Goal: Navigation & Orientation: Find specific page/section

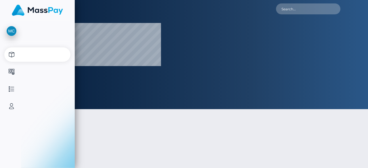
select select
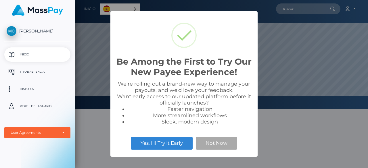
scroll to position [109, 294]
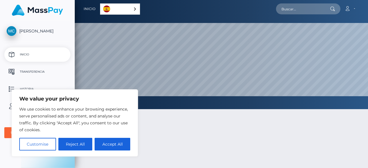
click at [133, 6] on link "Español" at bounding box center [119, 9] width 39 height 11
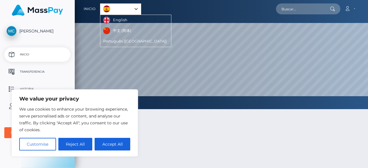
click at [127, 9] on link "Español" at bounding box center [120, 9] width 41 height 11
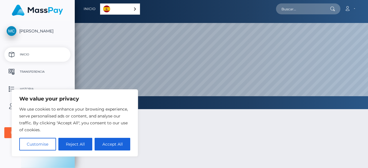
drag, startPoint x: 183, startPoint y: 150, endPoint x: 181, endPoint y: 148, distance: 3.1
click at [182, 148] on div at bounding box center [222, 167] width 294 height 133
click at [44, 144] on button "Customise" at bounding box center [37, 144] width 37 height 13
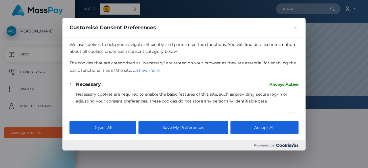
click at [318, 133] on div at bounding box center [184, 84] width 368 height 168
click at [296, 28] on img "Close" at bounding box center [295, 27] width 3 height 3
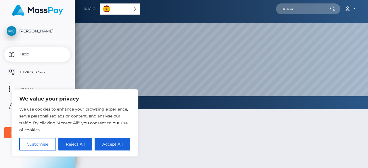
click at [78, 146] on button "Reject All" at bounding box center [75, 144] width 34 height 13
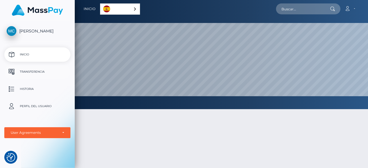
click at [35, 73] on p "Transferencia" at bounding box center [38, 72] width 62 height 9
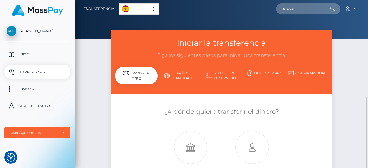
scroll to position [58, 0]
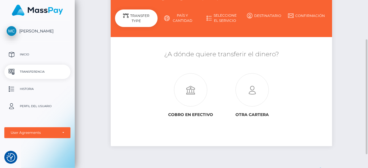
click at [186, 16] on link "País y cantidad" at bounding box center [179, 18] width 43 height 15
click at [252, 92] on icon at bounding box center [253, 90] width 62 height 33
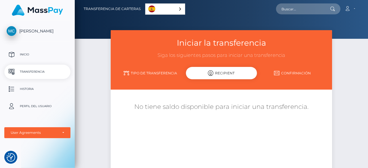
click at [115, 69] on div "Iniciar la transferencia Siga los siguientes pasos para iniciar una transferenc…" at bounding box center [222, 60] width 222 height 60
click at [96, 70] on div "Iniciar la transferencia Siga los siguientes pasos para iniciar una transferenc…" at bounding box center [222, 130] width 294 height 201
click at [22, 54] on p "Inicio" at bounding box center [38, 54] width 62 height 9
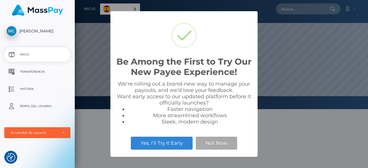
scroll to position [109, 294]
click at [218, 142] on button "Not Now" at bounding box center [216, 143] width 41 height 13
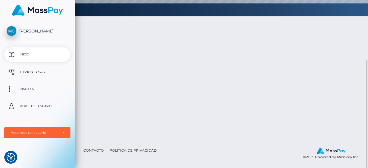
scroll to position [0, 0]
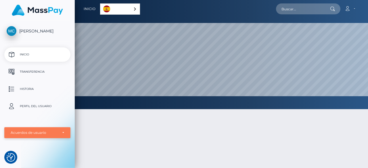
click at [52, 133] on div "Acuerdos de usuario" at bounding box center [34, 133] width 47 height 5
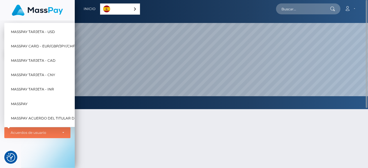
drag, startPoint x: 102, startPoint y: 139, endPoint x: 103, endPoint y: 136, distance: 3.4
click at [102, 136] on div at bounding box center [222, 167] width 294 height 133
